Goal: Find specific page/section: Find specific page/section

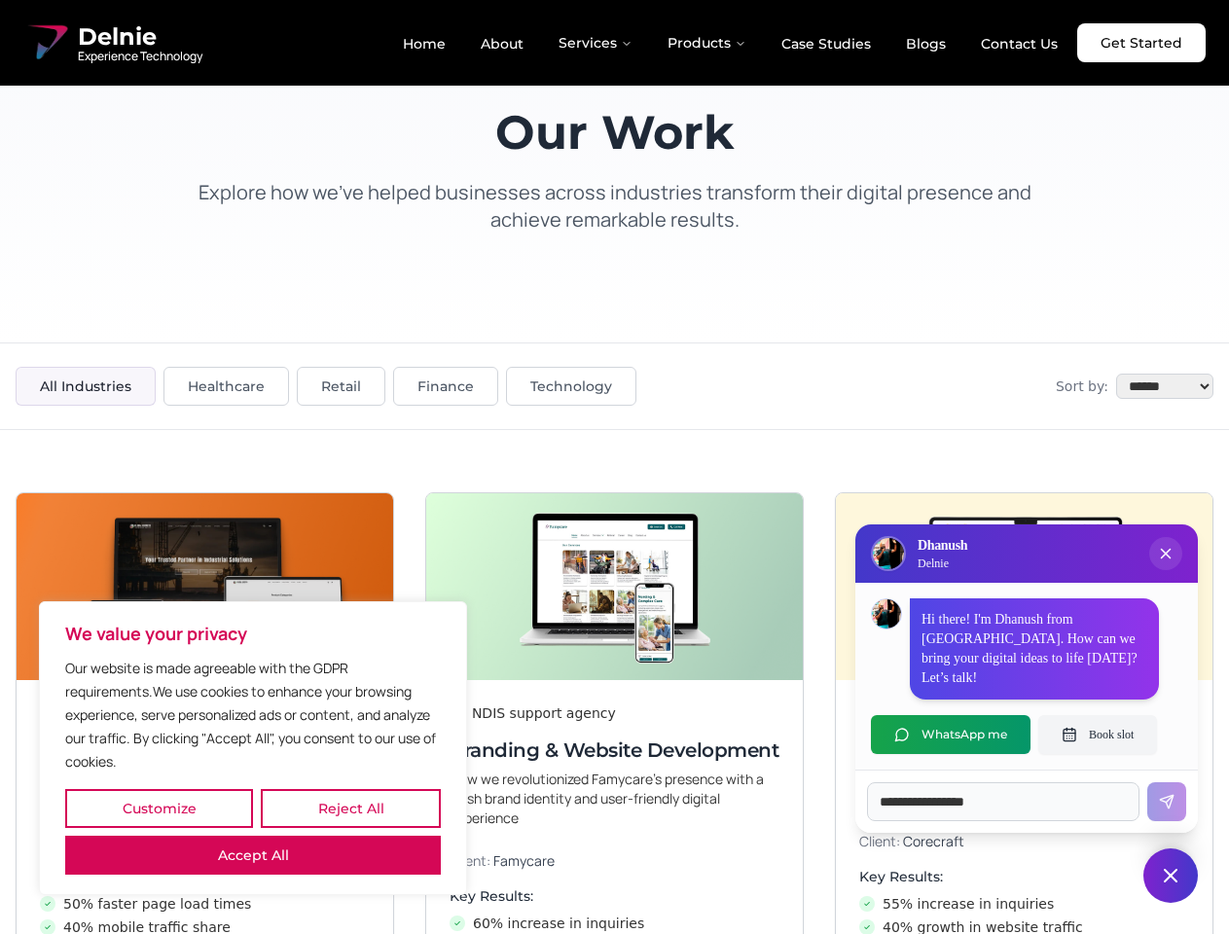
click at [159, 808] on button "Customize" at bounding box center [159, 808] width 188 height 39
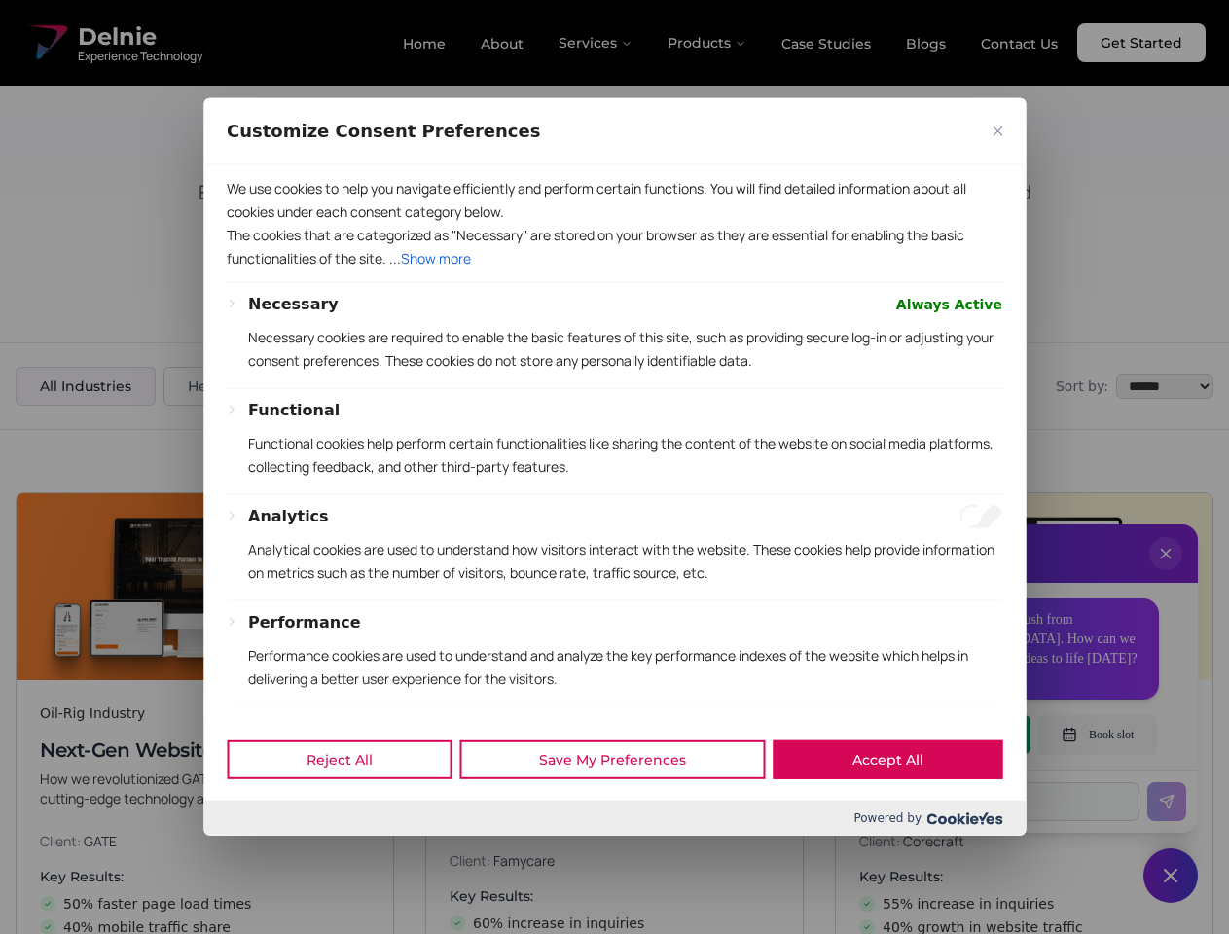
click at [350, 808] on div at bounding box center [614, 467] width 1229 height 934
click at [253, 224] on p "We use cookies to help you navigate efficiently and perform certain functions. …" at bounding box center [614, 200] width 775 height 47
click at [614, 467] on div "Necessary Always Active Necessary cookies are required to enable the basic feat…" at bounding box center [614, 594] width 775 height 602
click at [1165, 573] on div at bounding box center [614, 467] width 1229 height 934
click at [950, 734] on div "Reject All Save My Preferences Accept All" at bounding box center [614, 759] width 822 height 83
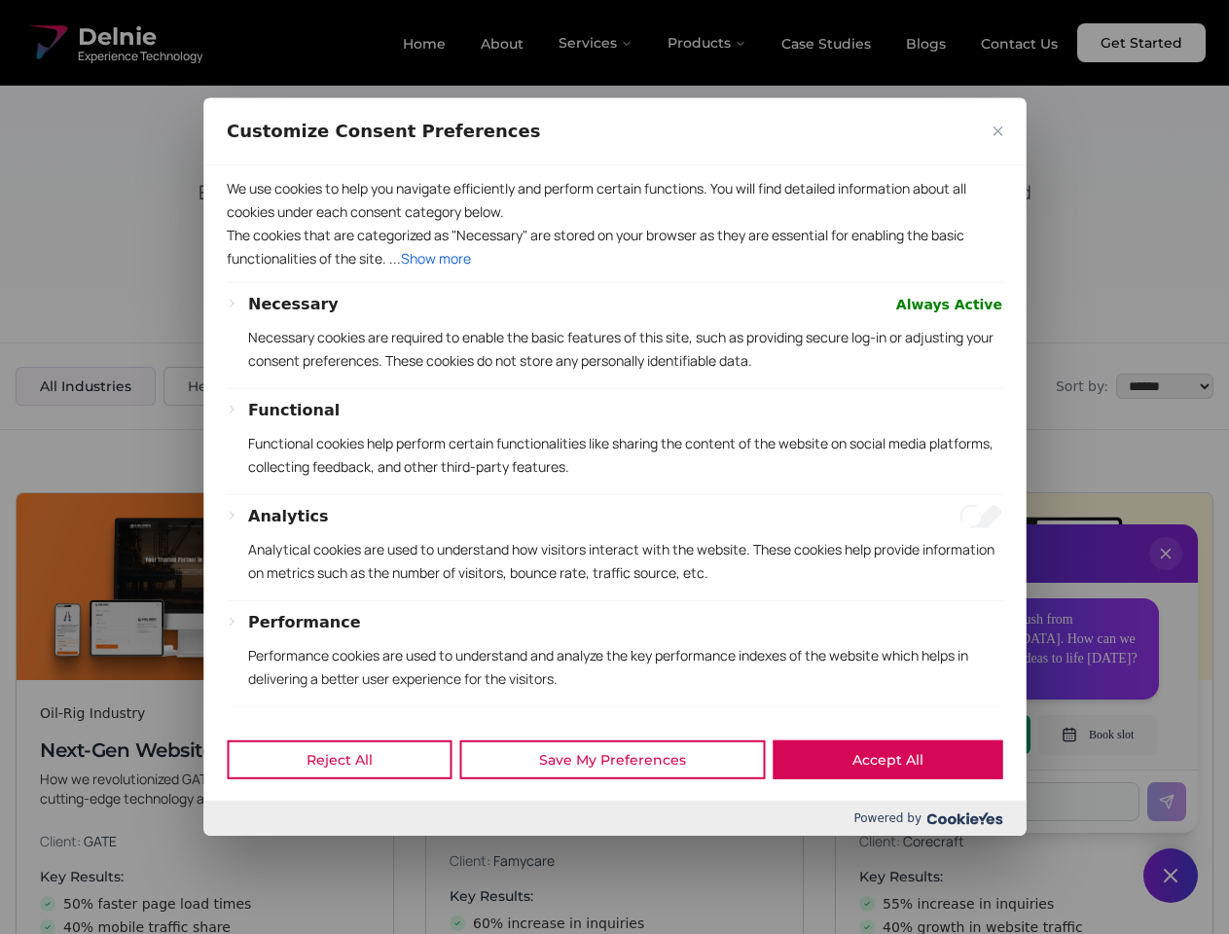
click at [1097, 734] on div at bounding box center [614, 467] width 1229 height 934
click at [1170, 875] on div at bounding box center [614, 467] width 1229 height 934
click at [596, 43] on div at bounding box center [614, 467] width 1229 height 934
click at [707, 43] on div at bounding box center [614, 467] width 1229 height 934
